Goal: Task Accomplishment & Management: Manage account settings

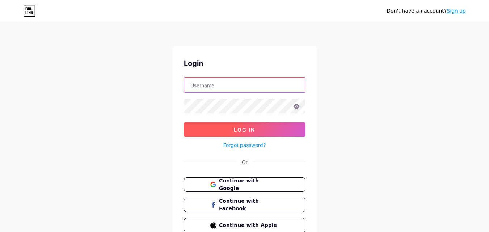
type input "adelebaaini"
click at [249, 128] on span "Log In" at bounding box center [244, 130] width 21 height 6
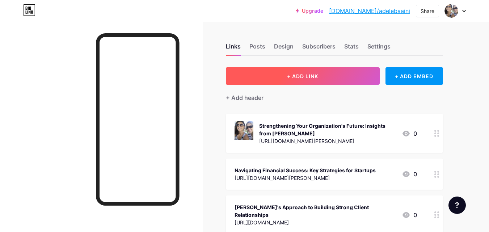
click at [300, 75] on span "+ ADD LINK" at bounding box center [302, 76] width 31 height 6
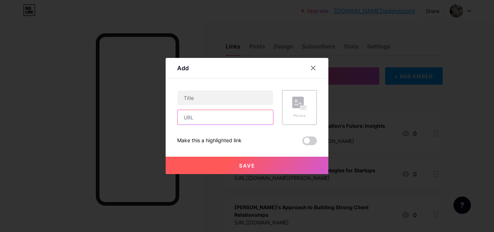
click at [203, 113] on input "text" at bounding box center [225, 117] width 95 height 14
paste input "[URL][DOMAIN_NAME]"
type input "[URL][DOMAIN_NAME]"
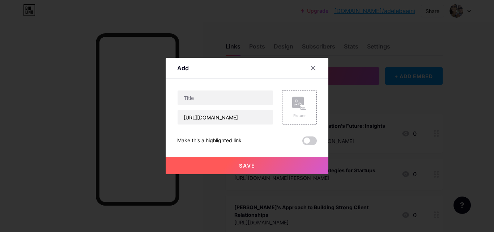
click at [220, 106] on div "[URL][DOMAIN_NAME]" at bounding box center [225, 107] width 96 height 35
click at [232, 95] on input "text" at bounding box center [225, 97] width 95 height 14
paste input "Foundations of Leadership: 7 Pillars to Build Teams That Thrive"
type input "Foundations of Leadership: 7 Pillars to Build Teams That Thrive"
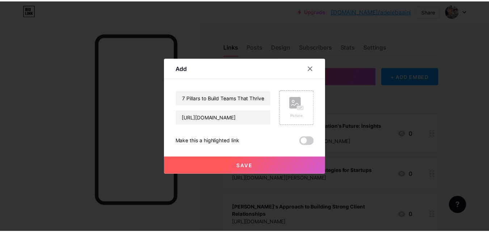
scroll to position [0, 0]
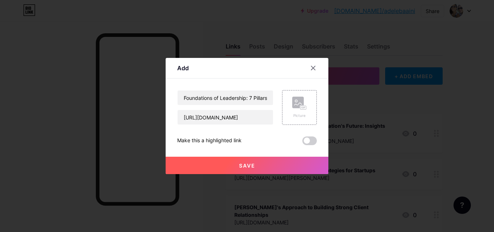
click at [255, 165] on button "Save" at bounding box center [247, 165] width 163 height 17
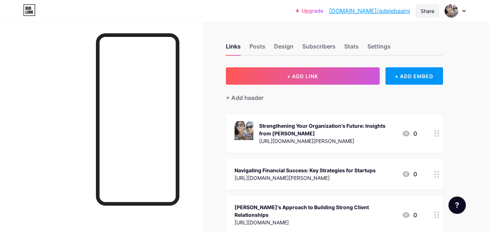
click at [429, 10] on div "Share" at bounding box center [427, 11] width 14 height 8
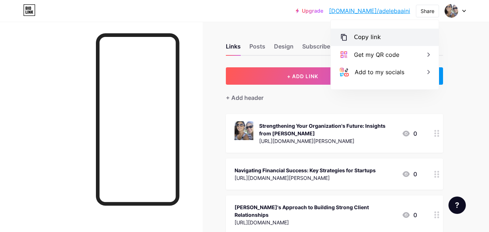
click at [378, 34] on div "Copy link" at bounding box center [385, 37] width 108 height 17
